Goal: Transaction & Acquisition: Purchase product/service

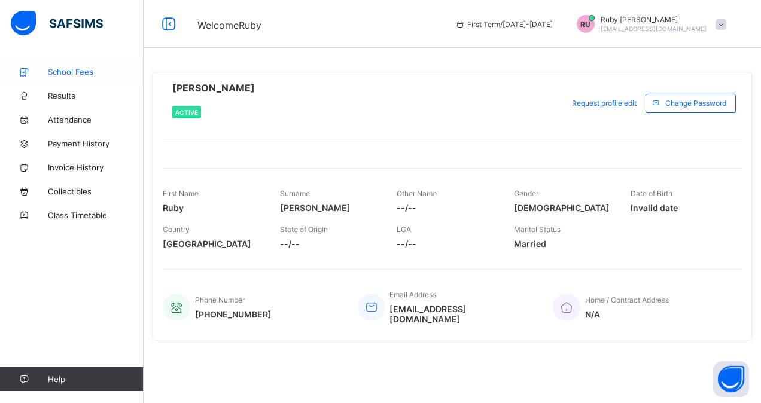
click at [61, 76] on span "School Fees" at bounding box center [96, 72] width 96 height 10
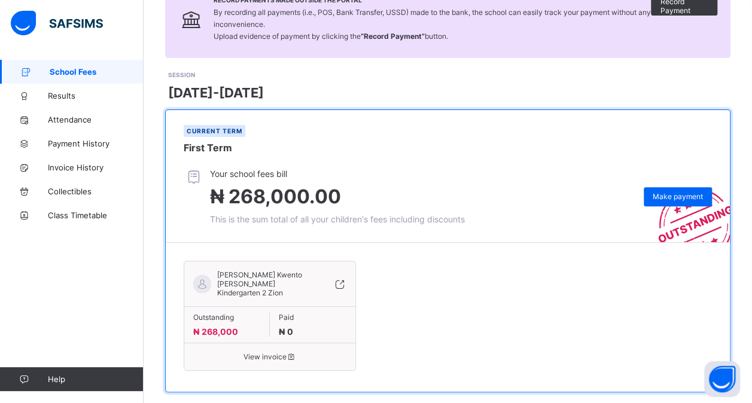
scroll to position [116, 0]
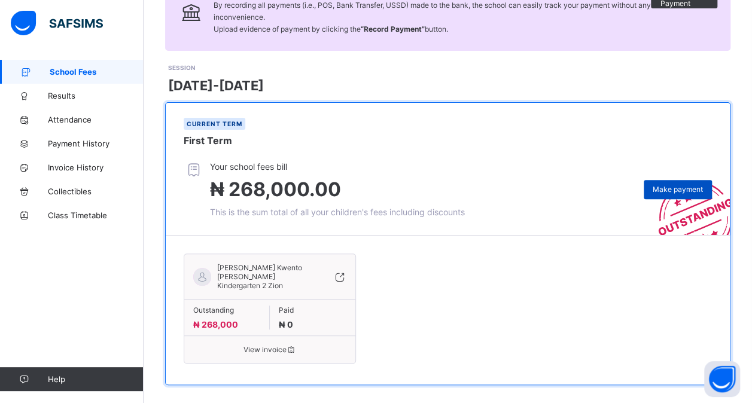
click at [670, 191] on span "Make payment" at bounding box center [678, 189] width 50 height 9
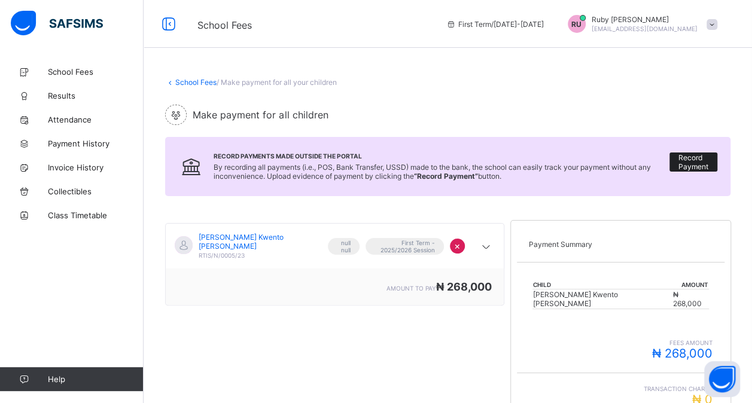
click at [702, 160] on span "Record Payment" at bounding box center [693, 162] width 30 height 18
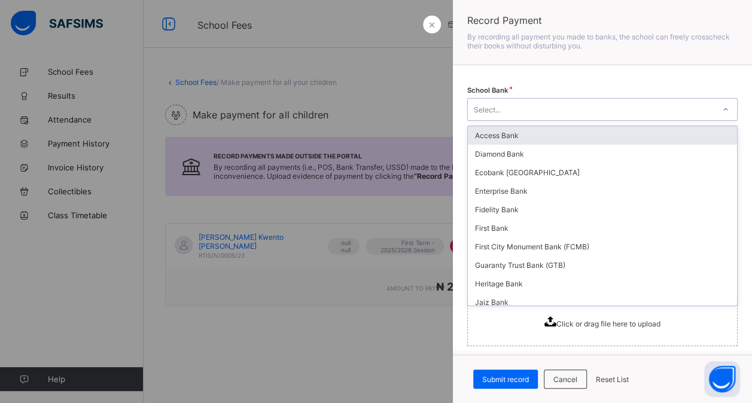
click at [722, 106] on icon at bounding box center [725, 109] width 7 height 12
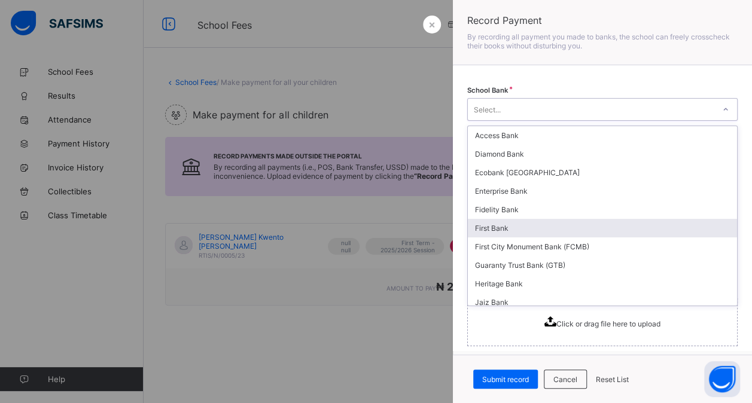
click at [492, 223] on div "First Bank" at bounding box center [602, 228] width 269 height 19
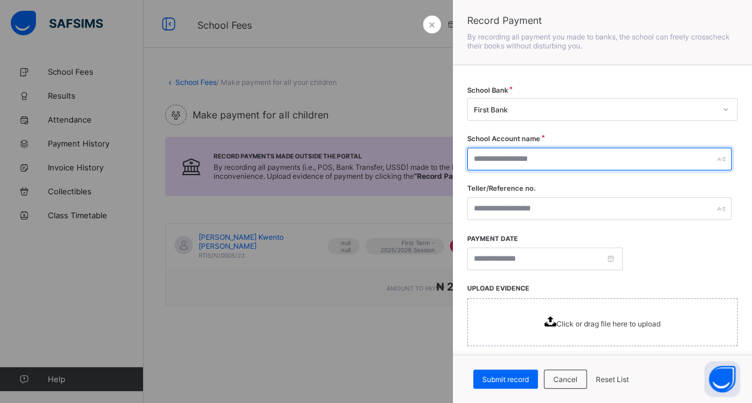
click at [699, 161] on input "text" at bounding box center [599, 159] width 264 height 23
type input "*"
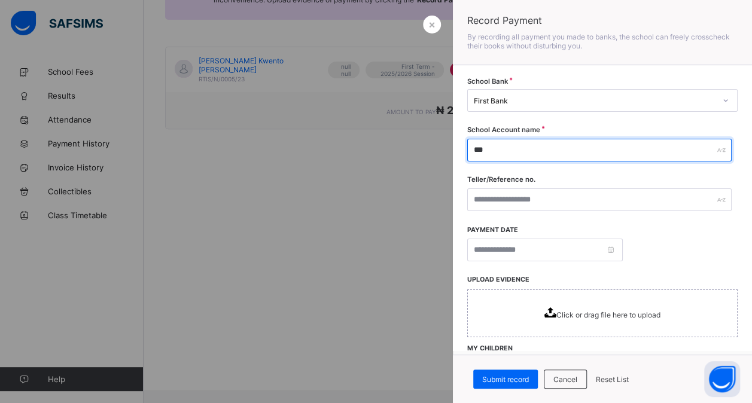
scroll to position [4, 0]
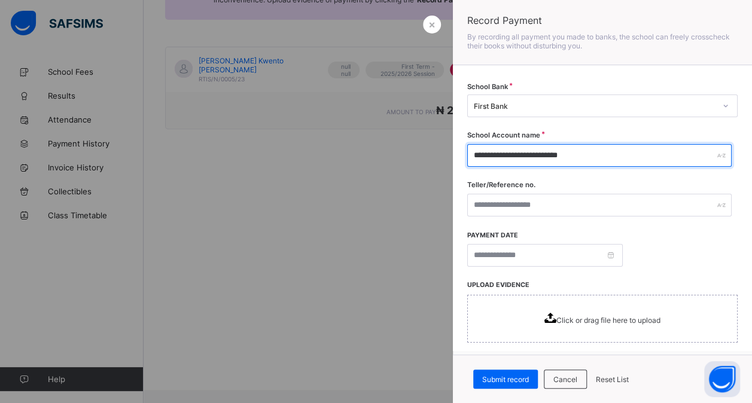
type input "**********"
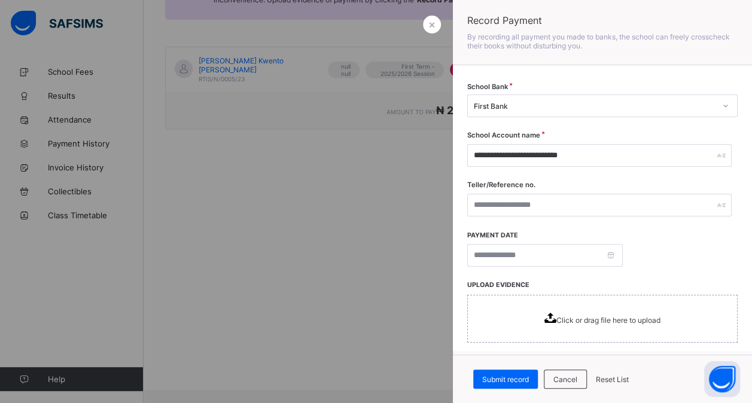
click at [391, 235] on div at bounding box center [376, 201] width 752 height 403
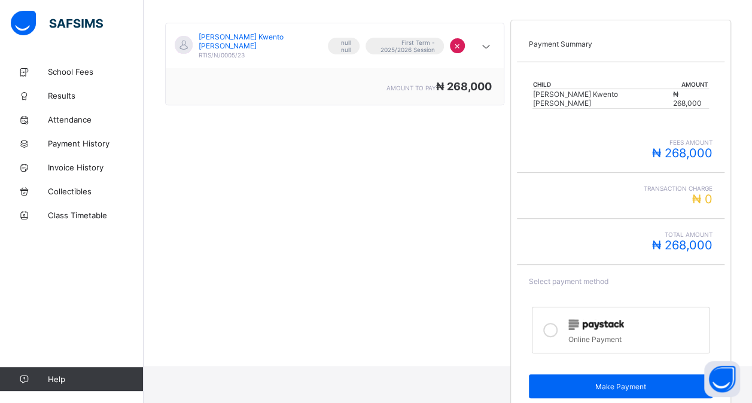
scroll to position [206, 0]
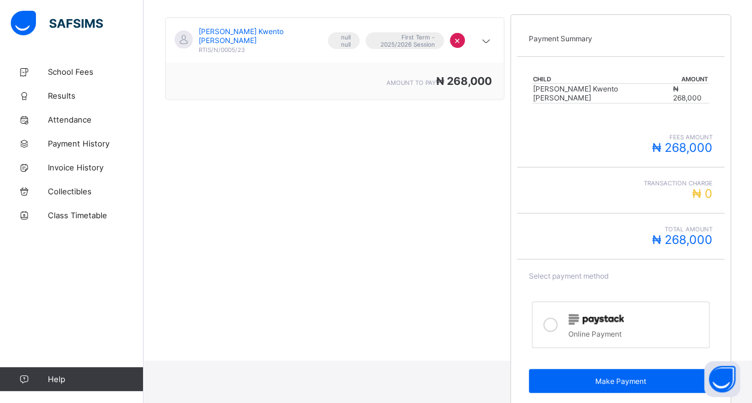
click at [556, 318] on icon at bounding box center [550, 325] width 14 height 14
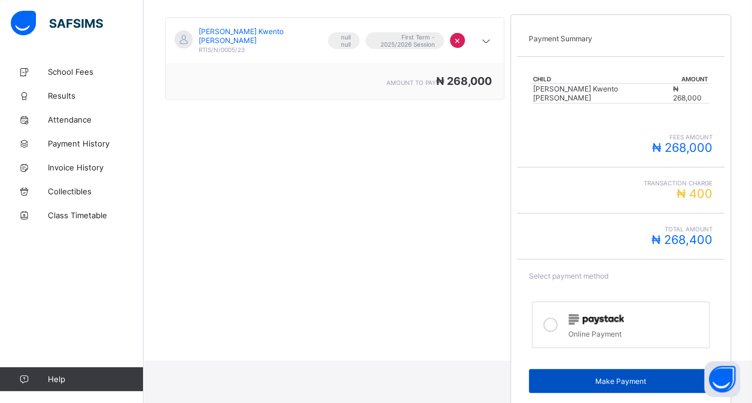
click at [653, 377] on span "Make Payment" at bounding box center [621, 381] width 166 height 9
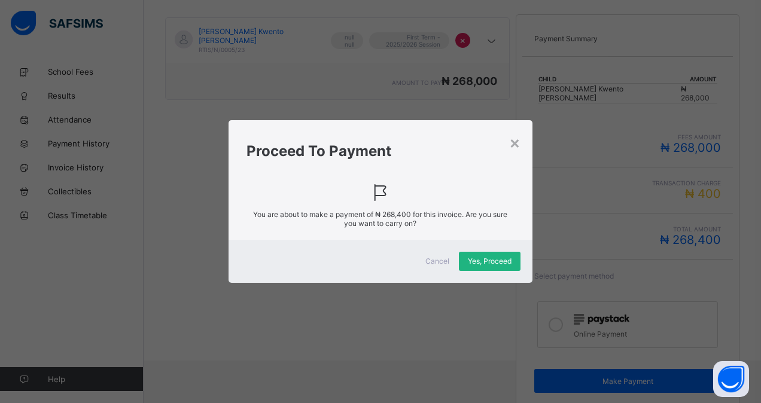
click at [494, 261] on span "Yes, Proceed" at bounding box center [490, 261] width 44 height 9
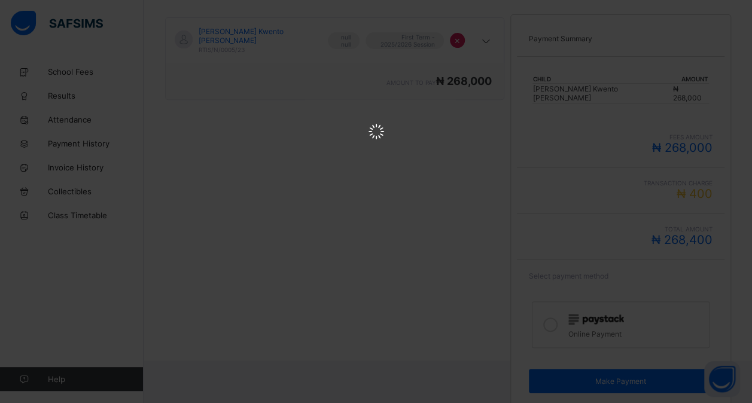
scroll to position [0, 0]
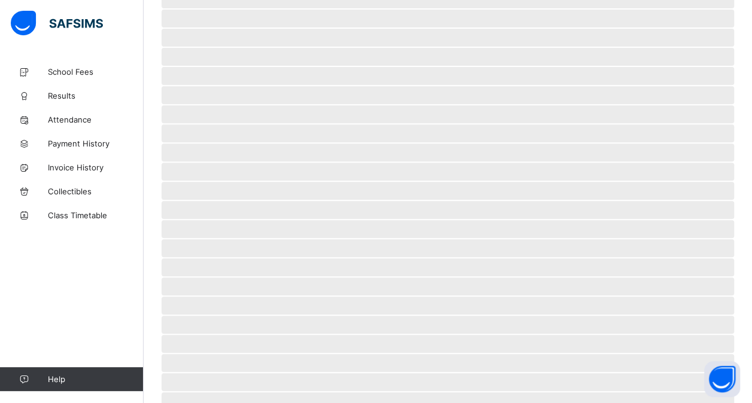
scroll to position [45, 0]
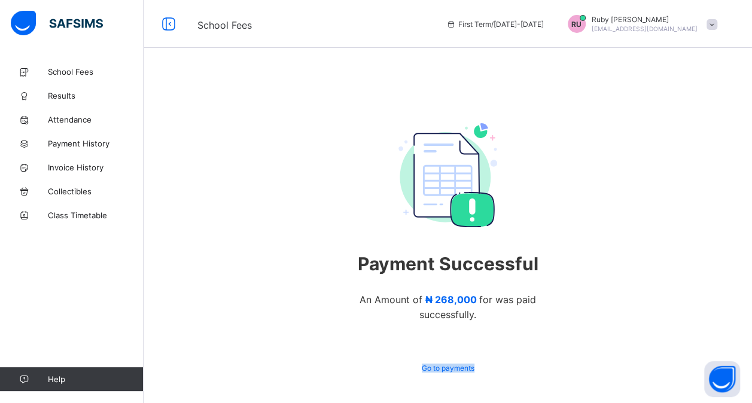
drag, startPoint x: 587, startPoint y: 346, endPoint x: 642, endPoint y: 363, distance: 57.9
click at [642, 363] on div "Payment Successful An Amount of ₦ 268,000 for was paid successfully. Go to paym…" at bounding box center [448, 250] width 608 height 381
click at [179, 284] on div "Payment Successful An Amount of ₦ 268,000 for was paid successfully. Go to paym…" at bounding box center [448, 250] width 608 height 381
click at [197, 297] on div "Payment Successful An Amount of ₦ 268,000 for was paid successfully. Go to paym…" at bounding box center [448, 250] width 608 height 381
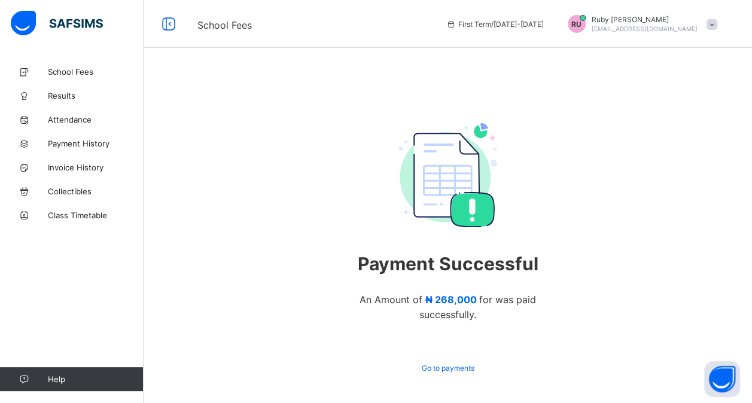
click at [189, 307] on div "Payment Successful An Amount of ₦ 268,000 for was paid successfully. Go to paym…" at bounding box center [448, 250] width 608 height 381
click at [191, 319] on div "Payment Successful An Amount of ₦ 268,000 for was paid successfully. Go to paym…" at bounding box center [448, 250] width 608 height 381
